Goal: Transaction & Acquisition: Obtain resource

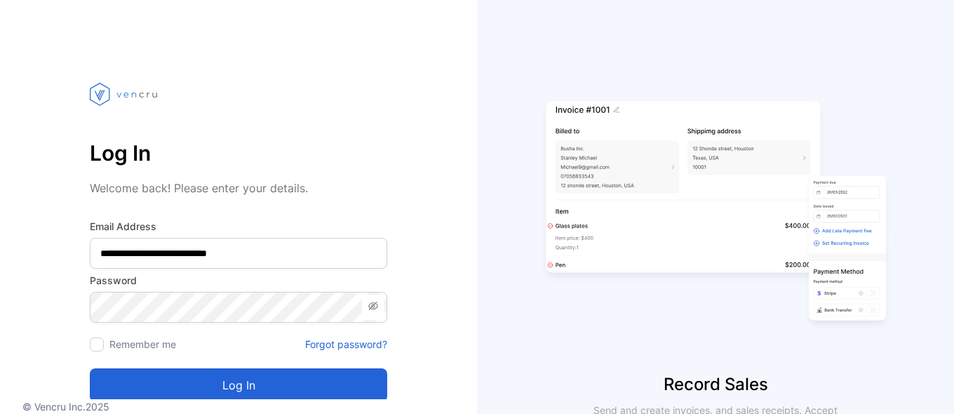
click at [243, 375] on button "Log in" at bounding box center [238, 385] width 297 height 34
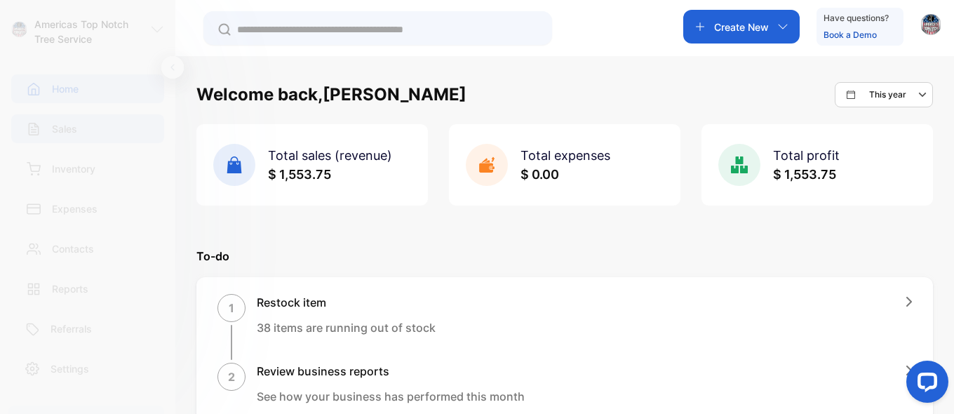
click at [106, 126] on div "Sales" at bounding box center [87, 128] width 153 height 29
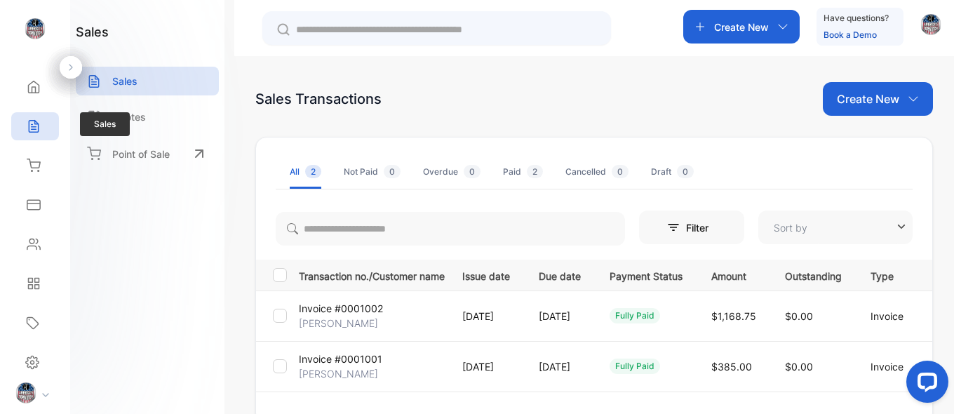
type input "**********"
click at [161, 124] on div "Quotes" at bounding box center [147, 116] width 143 height 29
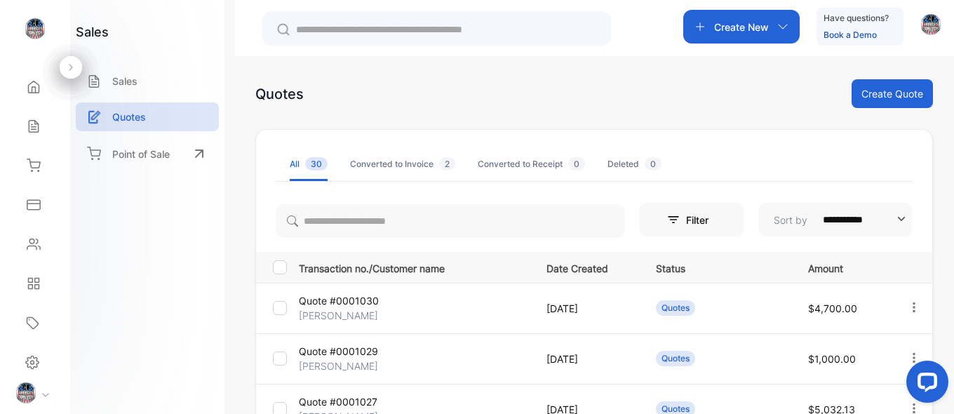
scroll to position [21, 0]
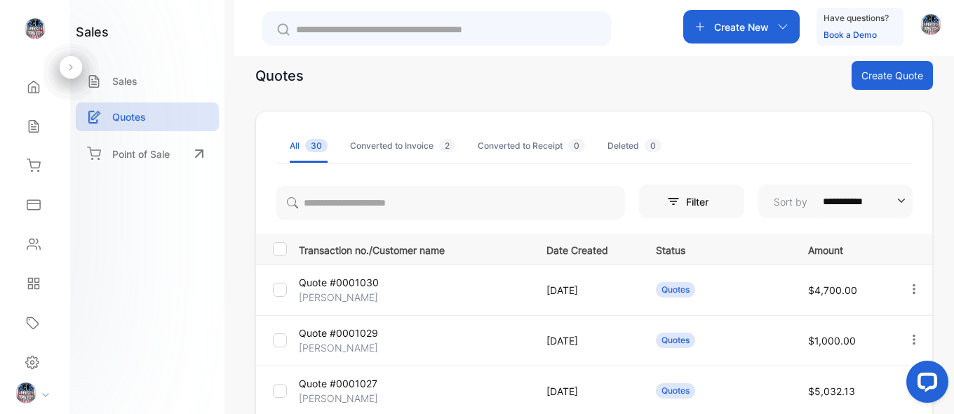
click at [914, 288] on icon "button" at bounding box center [913, 289] width 13 height 13
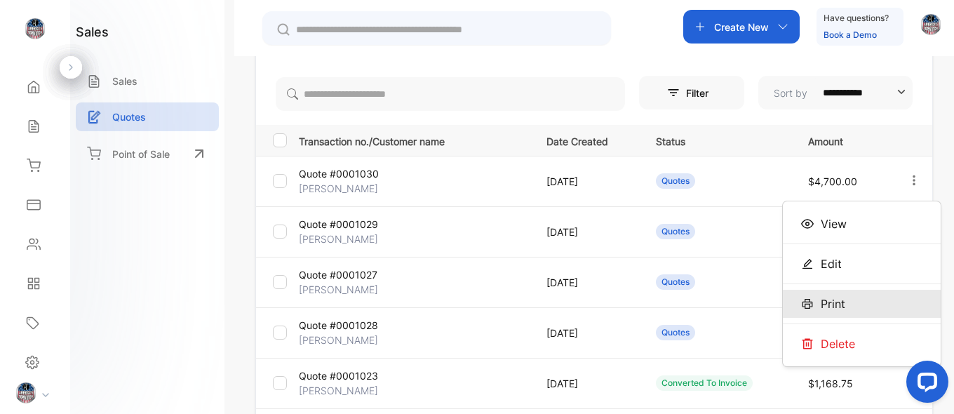
click at [840, 305] on span "Print" at bounding box center [833, 303] width 25 height 17
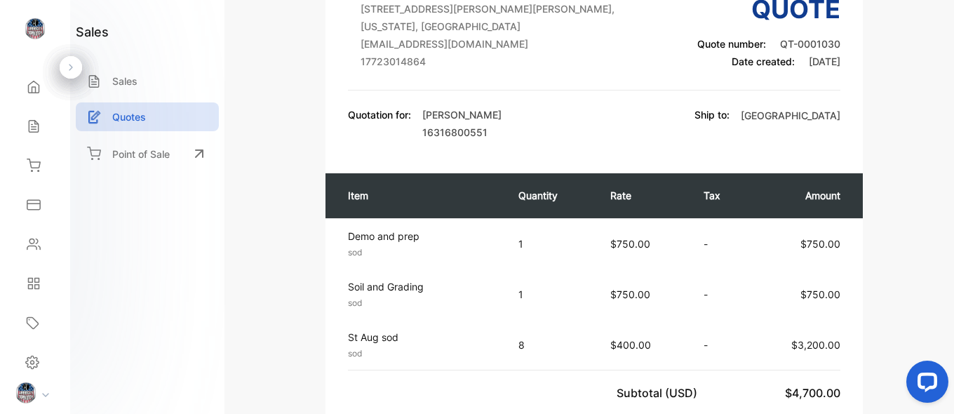
scroll to position [253, 0]
